Goal: Task Accomplishment & Management: Complete application form

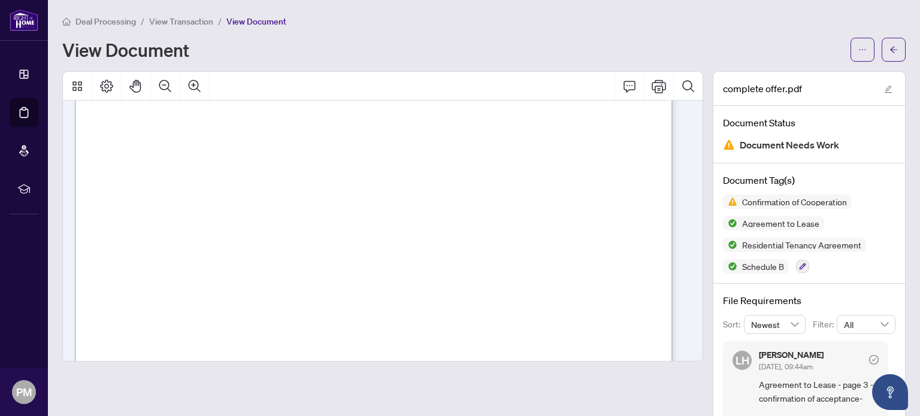
scroll to position [2275, 0]
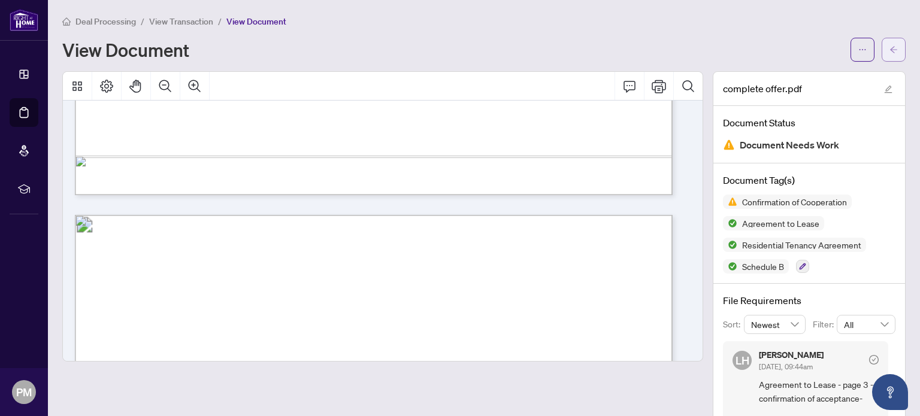
click at [889, 57] on span "button" at bounding box center [893, 49] width 8 height 19
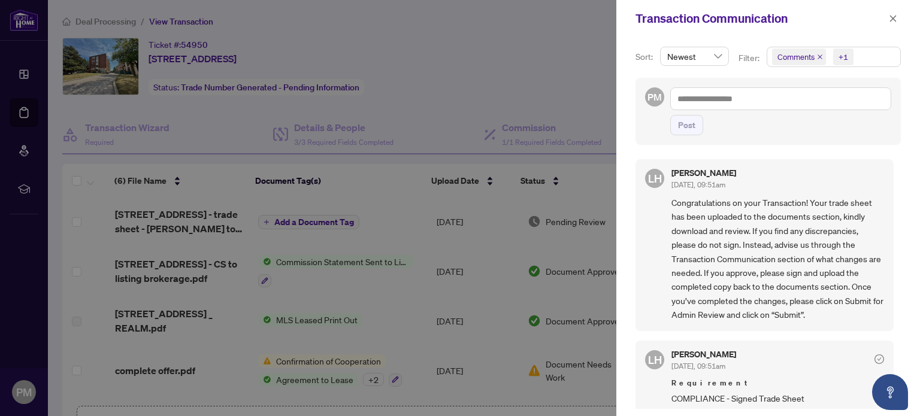
scroll to position [292, 0]
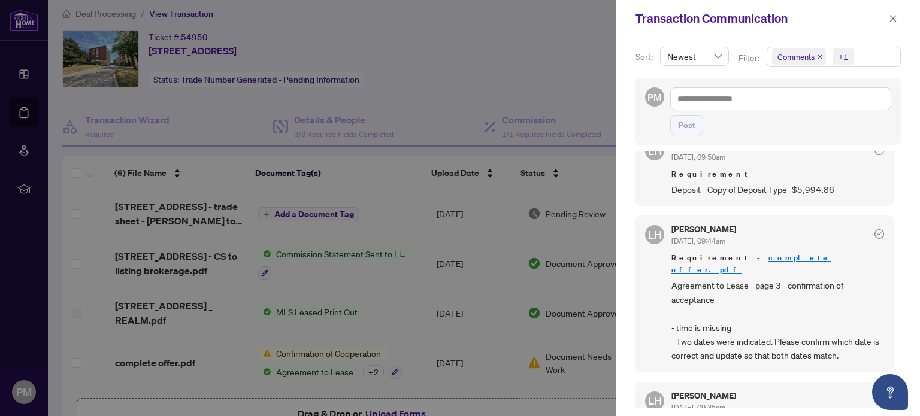
click at [401, 201] on div at bounding box center [460, 208] width 920 height 416
click at [896, 23] on span "button" at bounding box center [892, 18] width 8 height 19
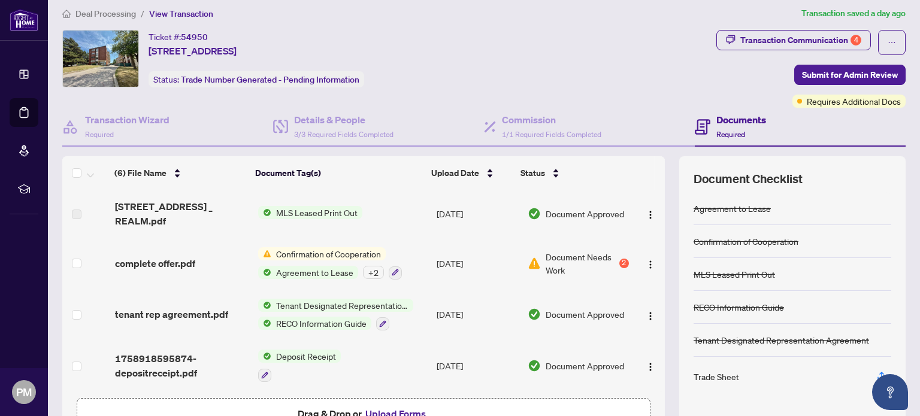
scroll to position [0, 0]
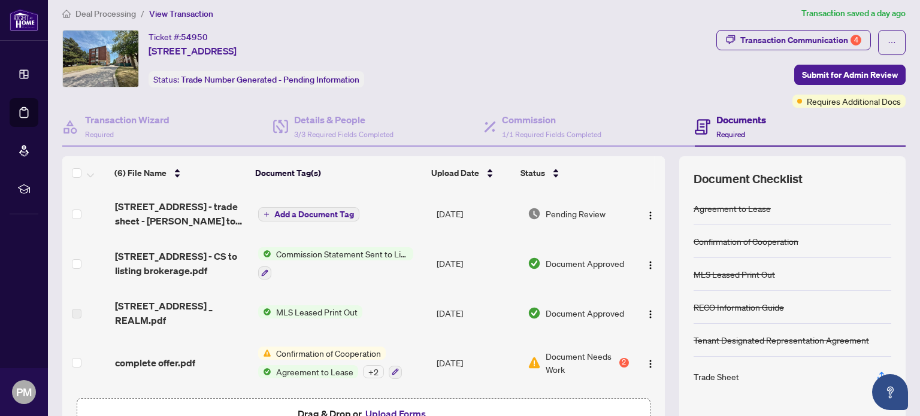
click at [709, 377] on div "Trade Sheet" at bounding box center [716, 376] width 46 height 13
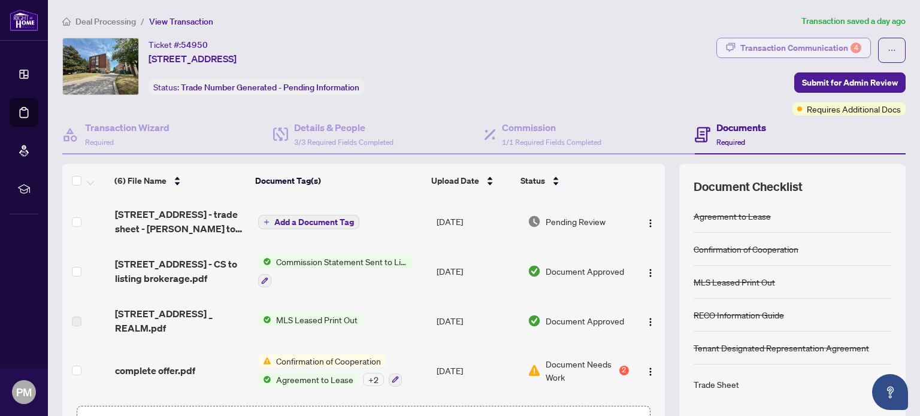
click at [758, 48] on div "Transaction Communication 4" at bounding box center [800, 47] width 121 height 19
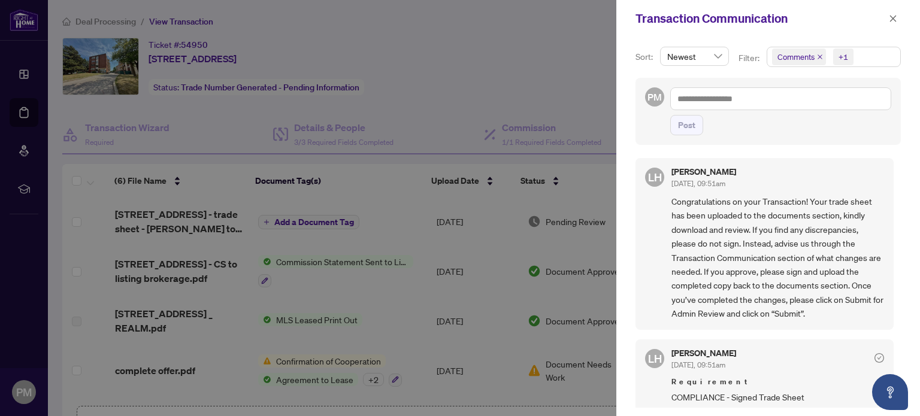
scroll to position [120, 0]
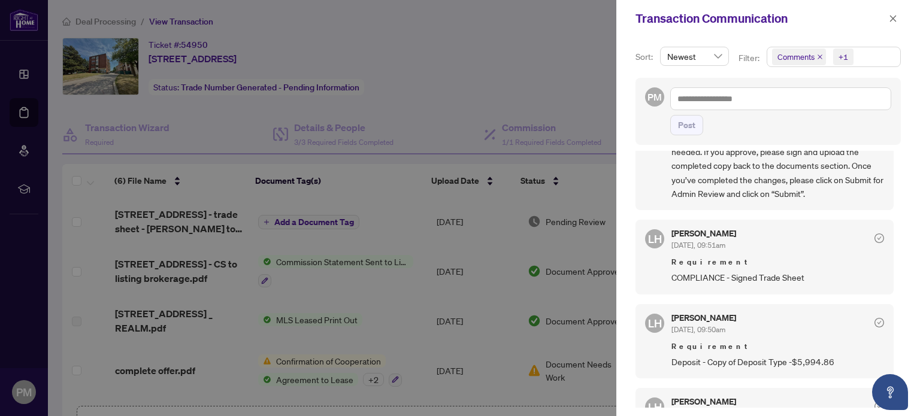
click at [758, 275] on span "COMPLIANCE - Signed Trade Sheet" at bounding box center [777, 278] width 213 height 14
click at [711, 261] on span "Requirement" at bounding box center [777, 262] width 213 height 12
drag, startPoint x: 556, startPoint y: 255, endPoint x: 548, endPoint y: 248, distance: 10.2
click at [553, 254] on div at bounding box center [460, 208] width 920 height 416
click at [501, 120] on div at bounding box center [460, 208] width 920 height 416
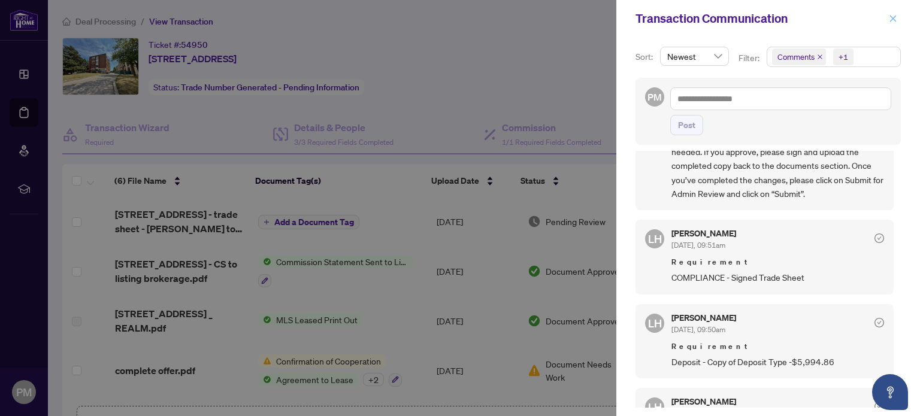
click at [896, 16] on icon "close" at bounding box center [892, 18] width 8 height 8
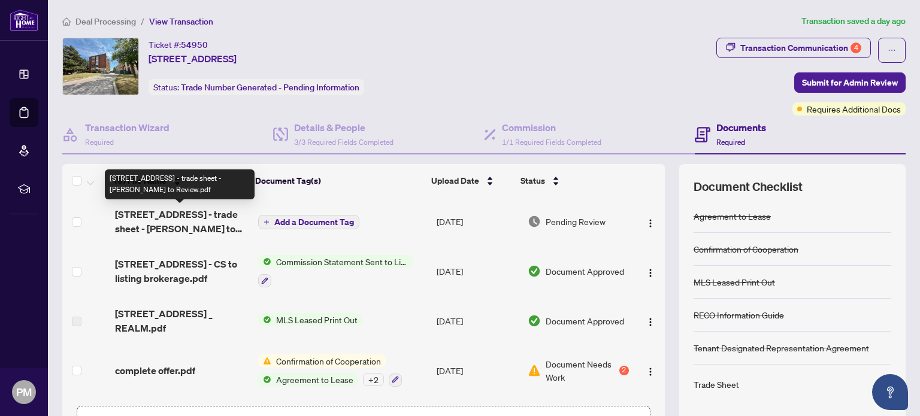
click at [198, 215] on span "1191 Ellesmere Rd 102 - trade sheet - Peter to Review.pdf" at bounding box center [182, 221] width 134 height 29
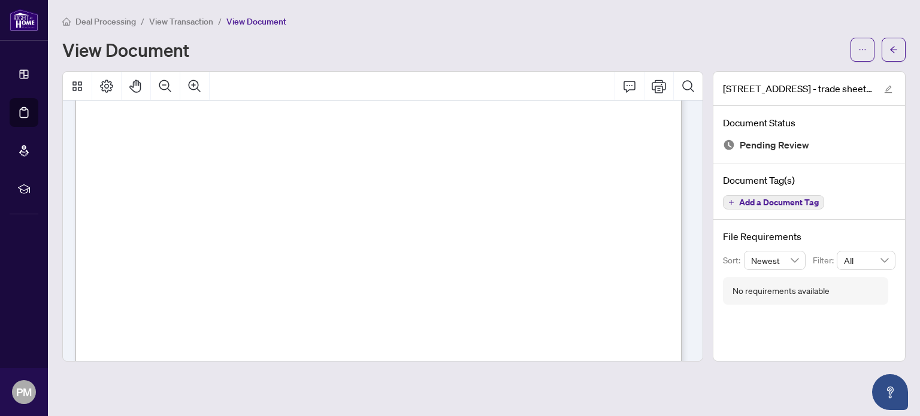
scroll to position [359, 0]
click at [663, 82] on icon "Print" at bounding box center [658, 86] width 14 height 13
click at [658, 93] on button "Print" at bounding box center [658, 86] width 29 height 29
click at [656, 90] on icon "Print" at bounding box center [658, 86] width 14 height 13
click at [896, 54] on span "button" at bounding box center [893, 49] width 8 height 19
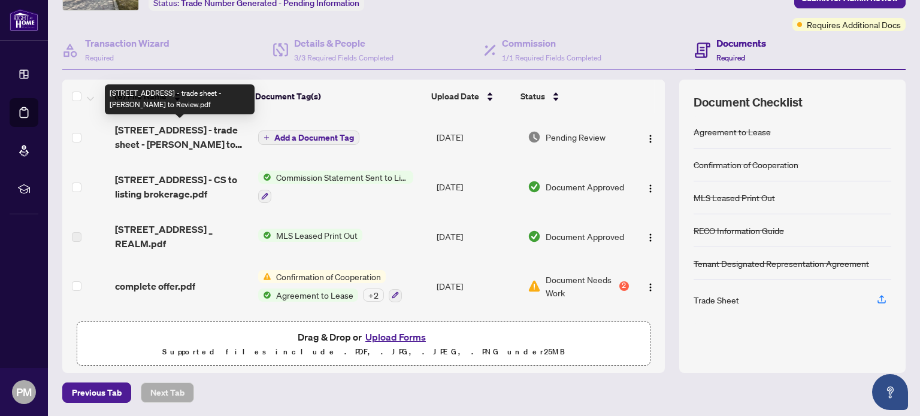
click at [146, 138] on span "[STREET_ADDRESS] - trade sheet - [PERSON_NAME] to Review.pdf" at bounding box center [182, 137] width 134 height 29
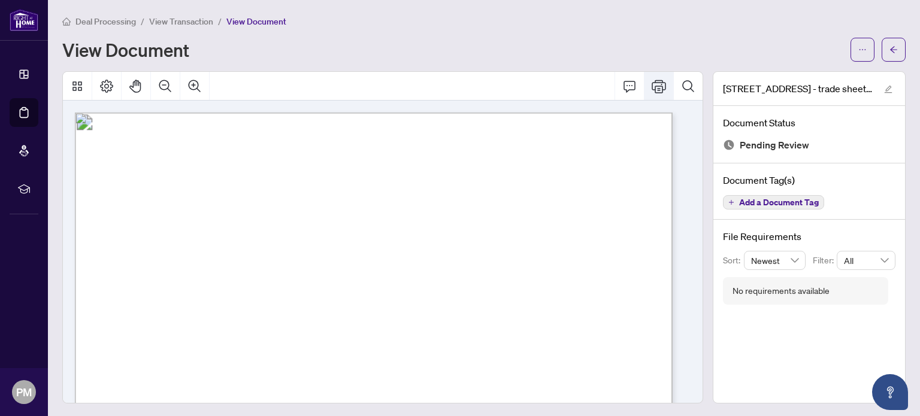
click at [651, 81] on icon "Print" at bounding box center [658, 86] width 14 height 14
click at [889, 46] on button "button" at bounding box center [893, 50] width 24 height 24
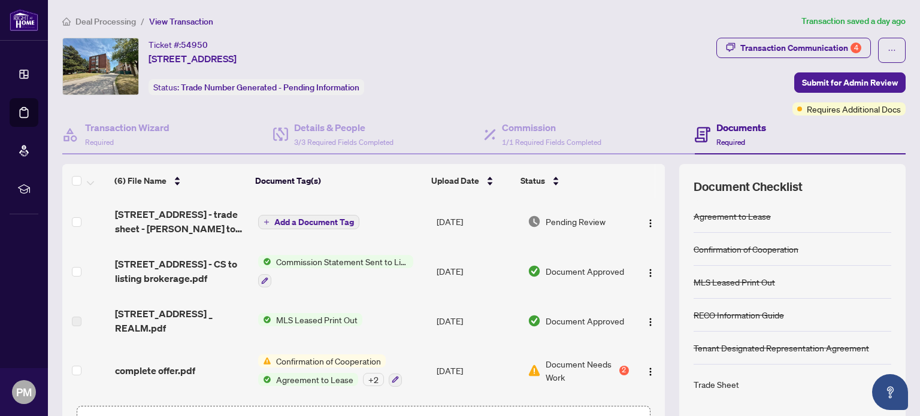
click at [740, 132] on h4 "Documents" at bounding box center [741, 127] width 50 height 14
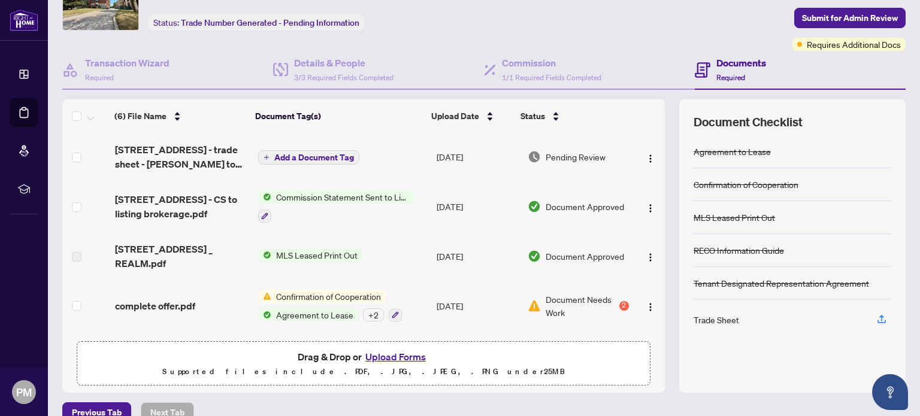
scroll to position [84, 0]
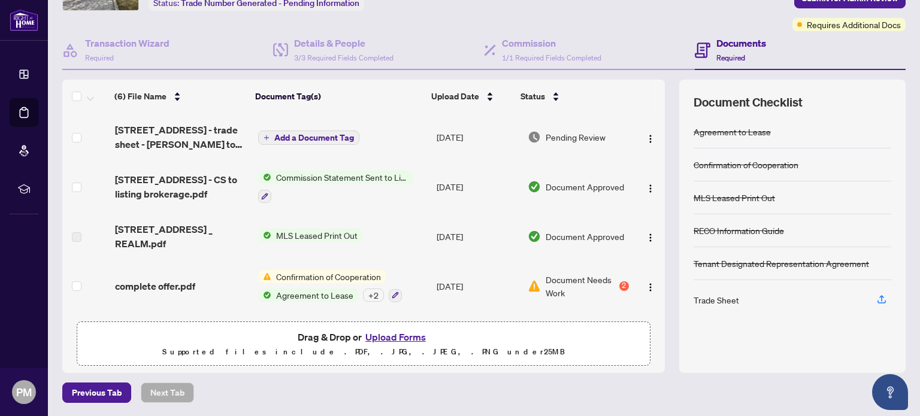
click at [398, 339] on button "Upload Forms" at bounding box center [396, 337] width 68 height 16
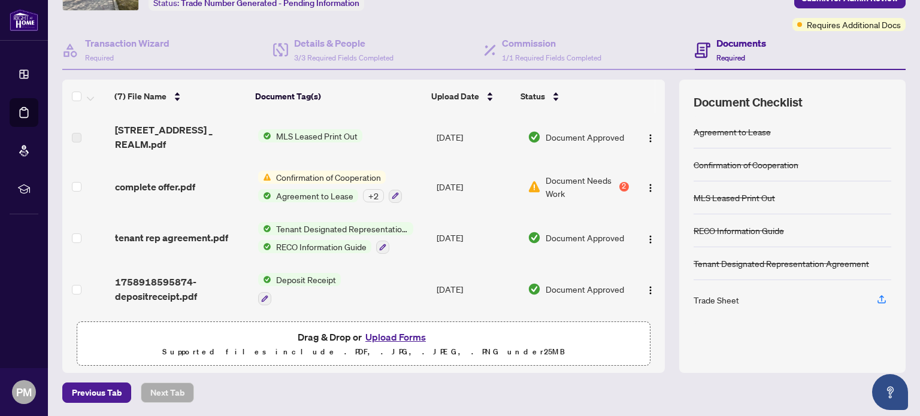
scroll to position [0, 0]
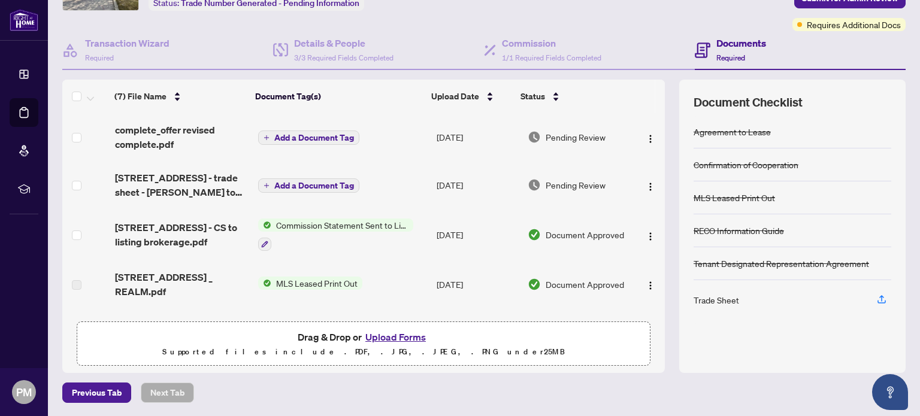
click at [400, 337] on button "Upload Forms" at bounding box center [396, 337] width 68 height 16
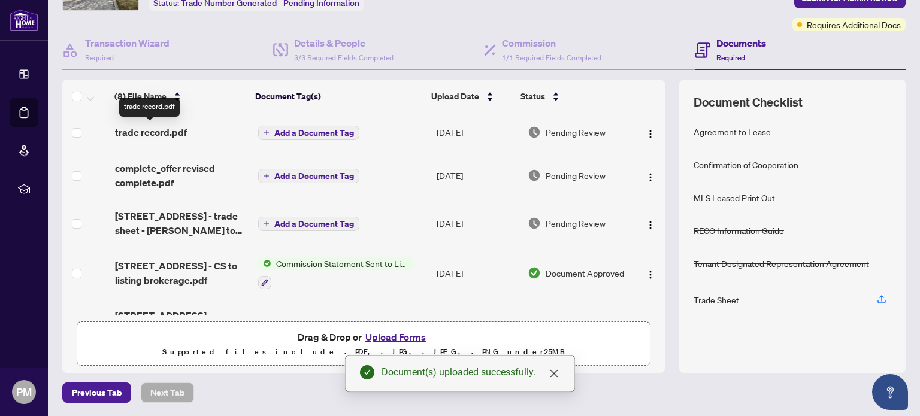
click at [144, 132] on span "trade record.pdf" at bounding box center [151, 132] width 72 height 14
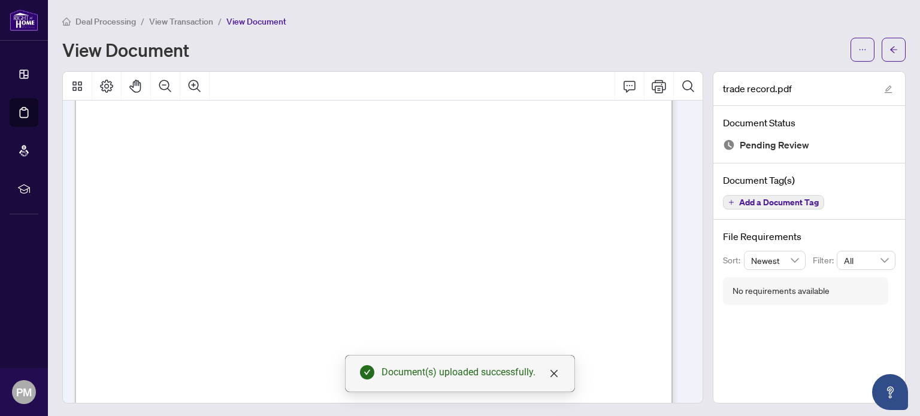
scroll to position [180, 0]
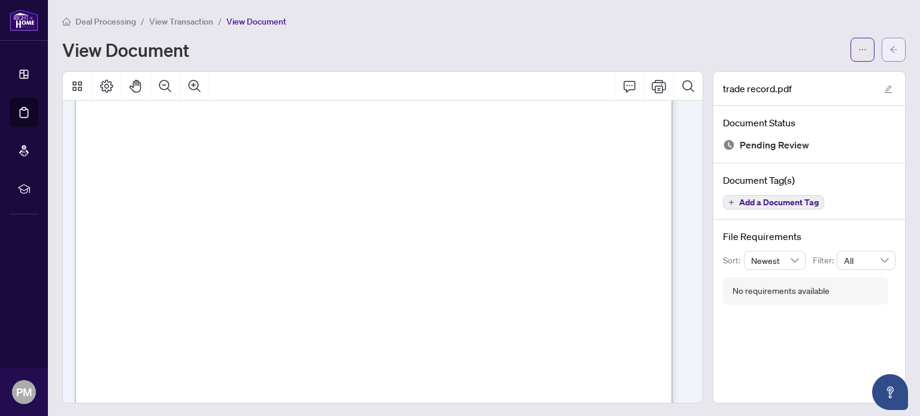
click at [891, 46] on button "button" at bounding box center [893, 50] width 24 height 24
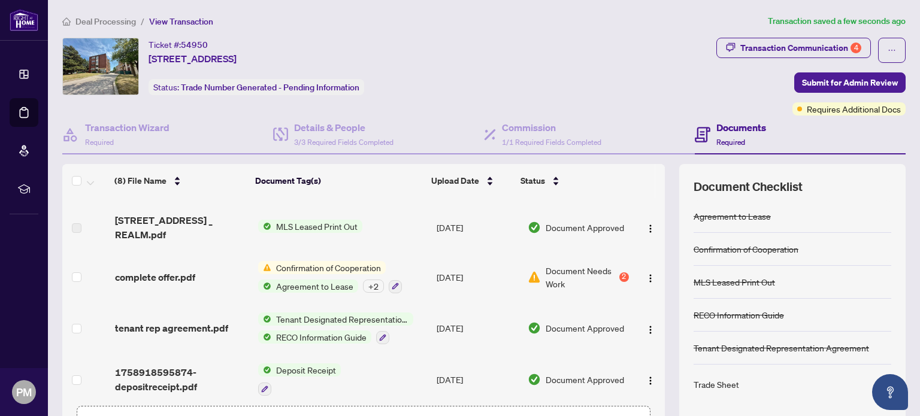
scroll to position [187, 0]
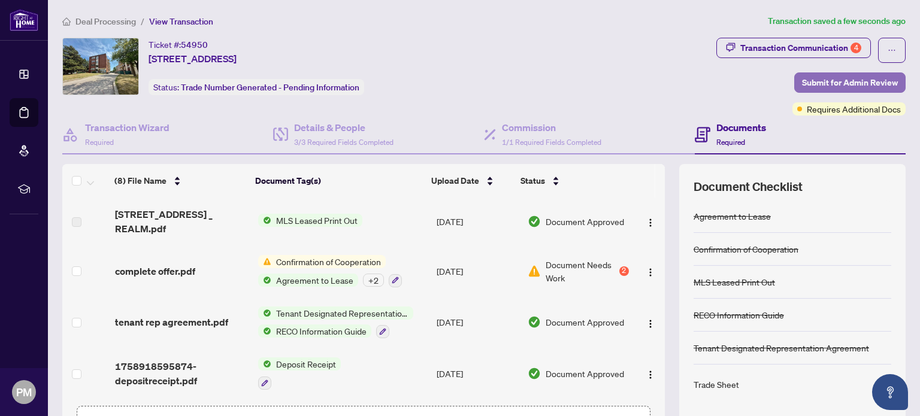
click at [867, 78] on span "Submit for Admin Review" at bounding box center [850, 82] width 96 height 19
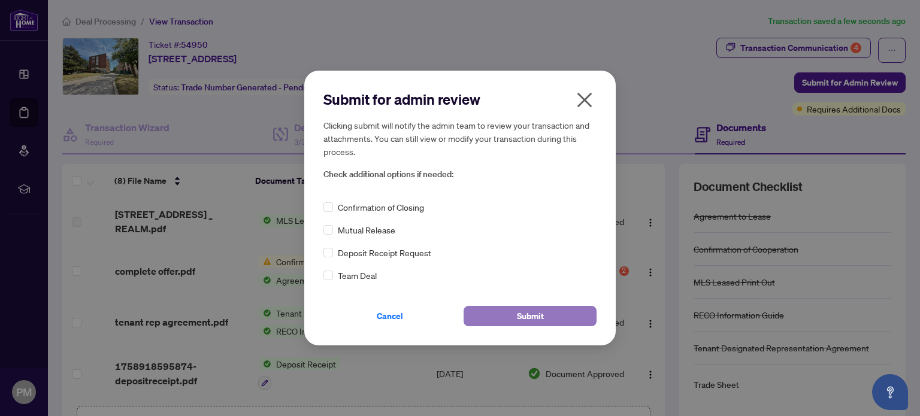
click at [521, 316] on span "Submit" at bounding box center [530, 316] width 27 height 19
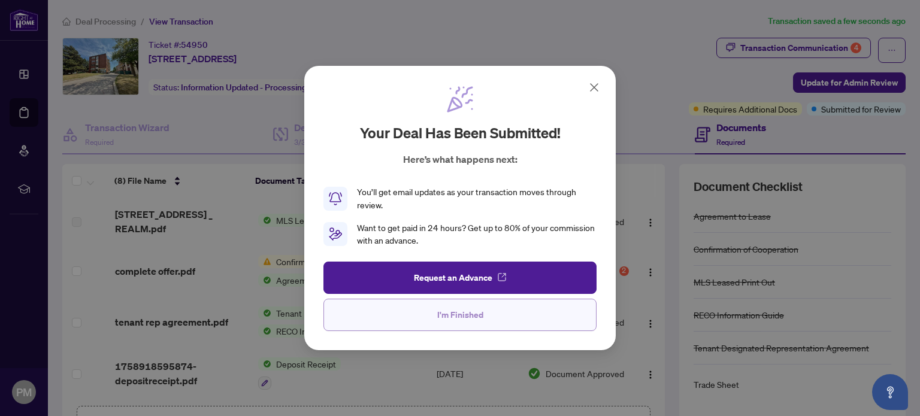
click at [512, 317] on button "I'm Finished" at bounding box center [459, 315] width 273 height 32
